Goal: Use online tool/utility: Utilize a website feature to perform a specific function

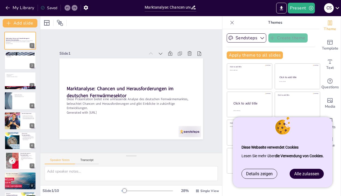
click at [314, 175] on span "Alle zulassen" at bounding box center [306, 173] width 25 height 5
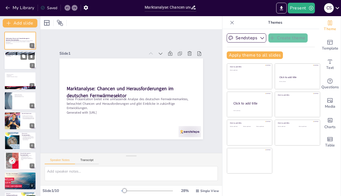
click at [17, 59] on div at bounding box center [20, 61] width 32 height 18
type textarea "Der Fernwärmesektor ist entscheidend für die Energieversorgung in [GEOGRAPHIC_D…"
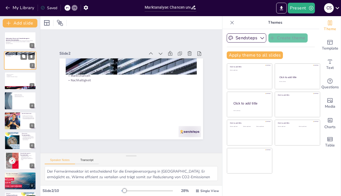
scroll to position [39, 0]
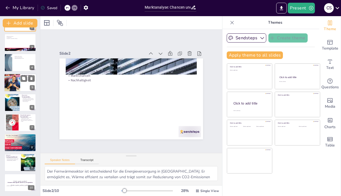
click at [13, 78] on div at bounding box center [12, 82] width 32 height 18
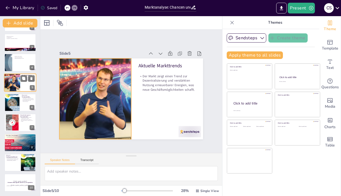
scroll to position [38, 0]
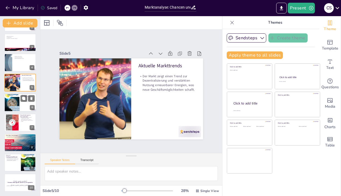
click at [15, 95] on div at bounding box center [12, 103] width 16 height 22
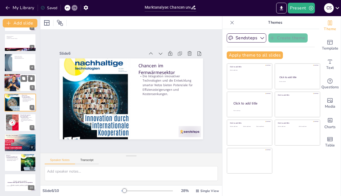
scroll to position [29, 0]
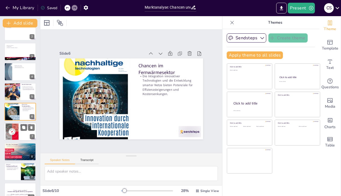
click at [20, 135] on div at bounding box center [20, 132] width 32 height 18
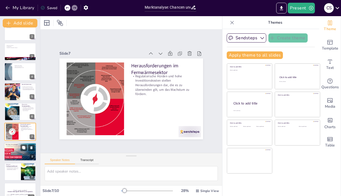
scroll to position [38, 0]
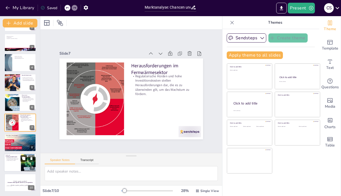
click at [21, 160] on button at bounding box center [23, 158] width 6 height 6
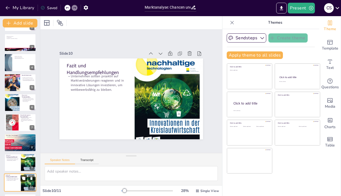
scroll to position [58, 0]
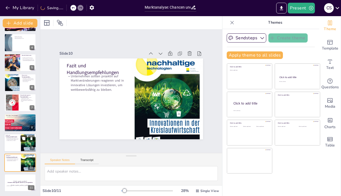
click at [21, 139] on button at bounding box center [23, 138] width 6 height 6
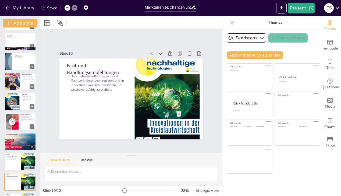
scroll to position [0, 0]
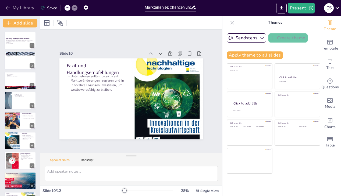
click at [11, 6] on button "My Library" at bounding box center [20, 7] width 33 height 9
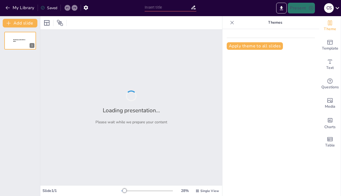
type input "Marktanalyse: Chancen und Herausforderungen im deutschen Fernwärmesektor"
